Goal: Information Seeking & Learning: Learn about a topic

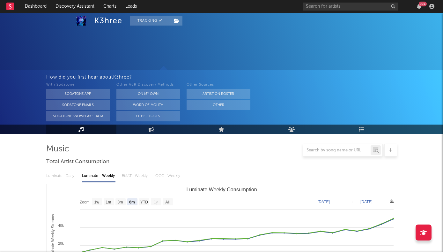
select select "6m"
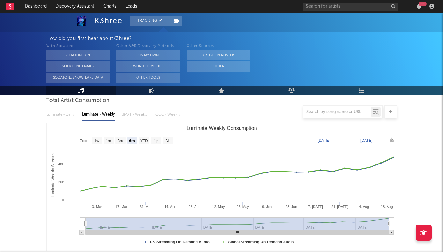
scroll to position [61, 0]
click at [153, 94] on link "Engagement" at bounding box center [151, 91] width 70 height 10
select select "1w"
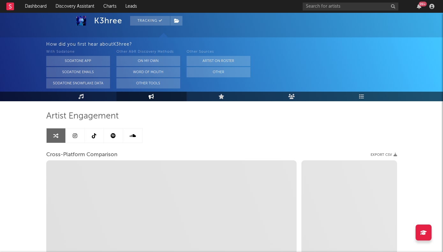
scroll to position [32, 0]
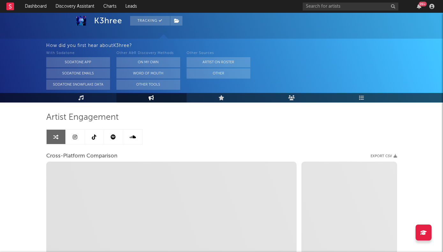
click at [80, 140] on link at bounding box center [75, 136] width 19 height 14
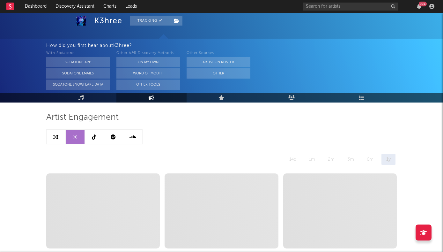
select select "1w"
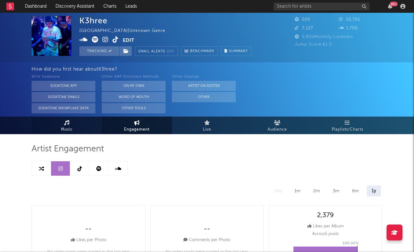
click at [79, 125] on link "Music" at bounding box center [67, 125] width 70 height 18
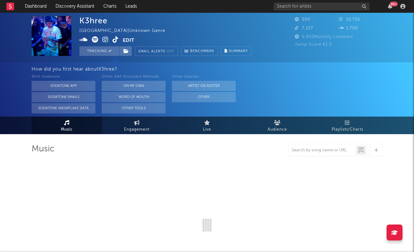
select select "6m"
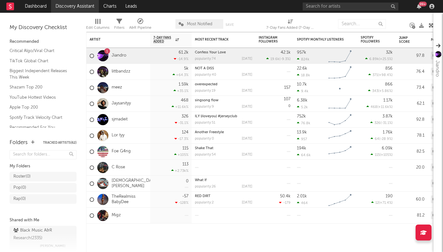
click at [74, 4] on link "Discovery Assistant" at bounding box center [75, 6] width 48 height 13
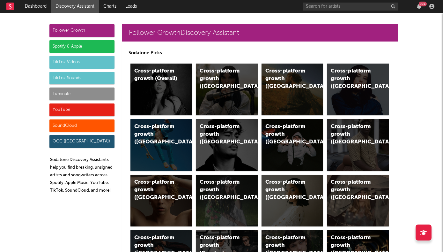
click at [70, 129] on div "SoundCloud" at bounding box center [81, 125] width 65 height 13
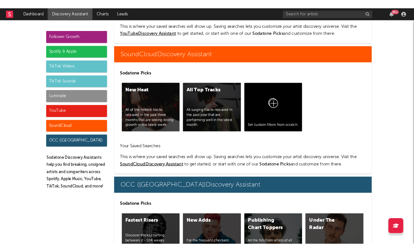
scroll to position [3779, 0]
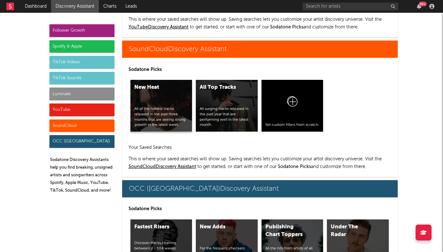
click at [156, 84] on div "New Heat All of the hottest tracks released in the past three months that are s…" at bounding box center [161, 106] width 62 height 52
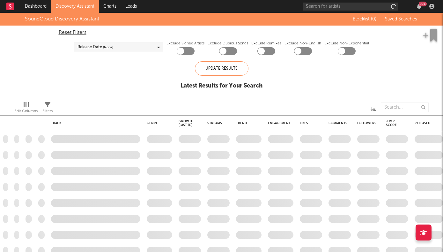
checkbox input "true"
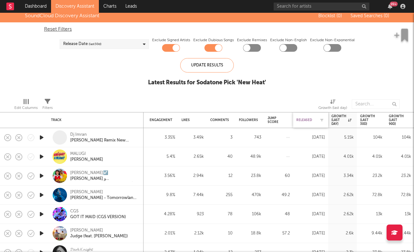
click at [306, 121] on div "Released" at bounding box center [305, 120] width 19 height 4
